Goal: Task Accomplishment & Management: Manage account settings

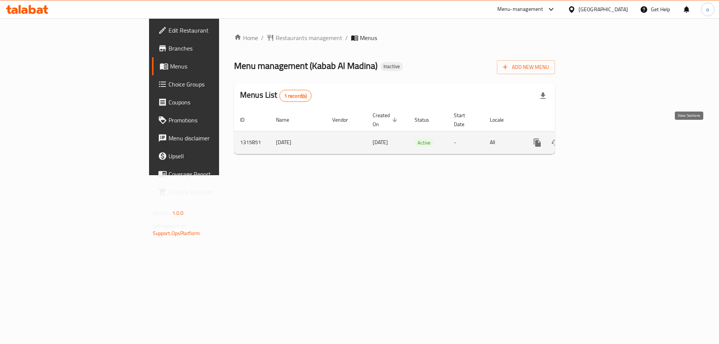
click at [595, 139] on icon "enhanced table" at bounding box center [591, 142] width 7 height 7
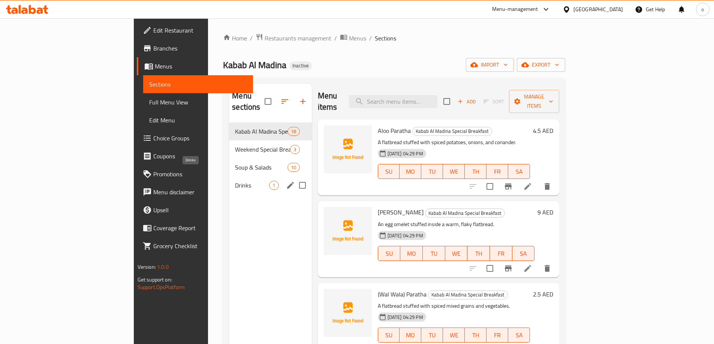
click at [235, 181] on span "Drinks" at bounding box center [252, 185] width 34 height 9
